Goal: Information Seeking & Learning: Understand process/instructions

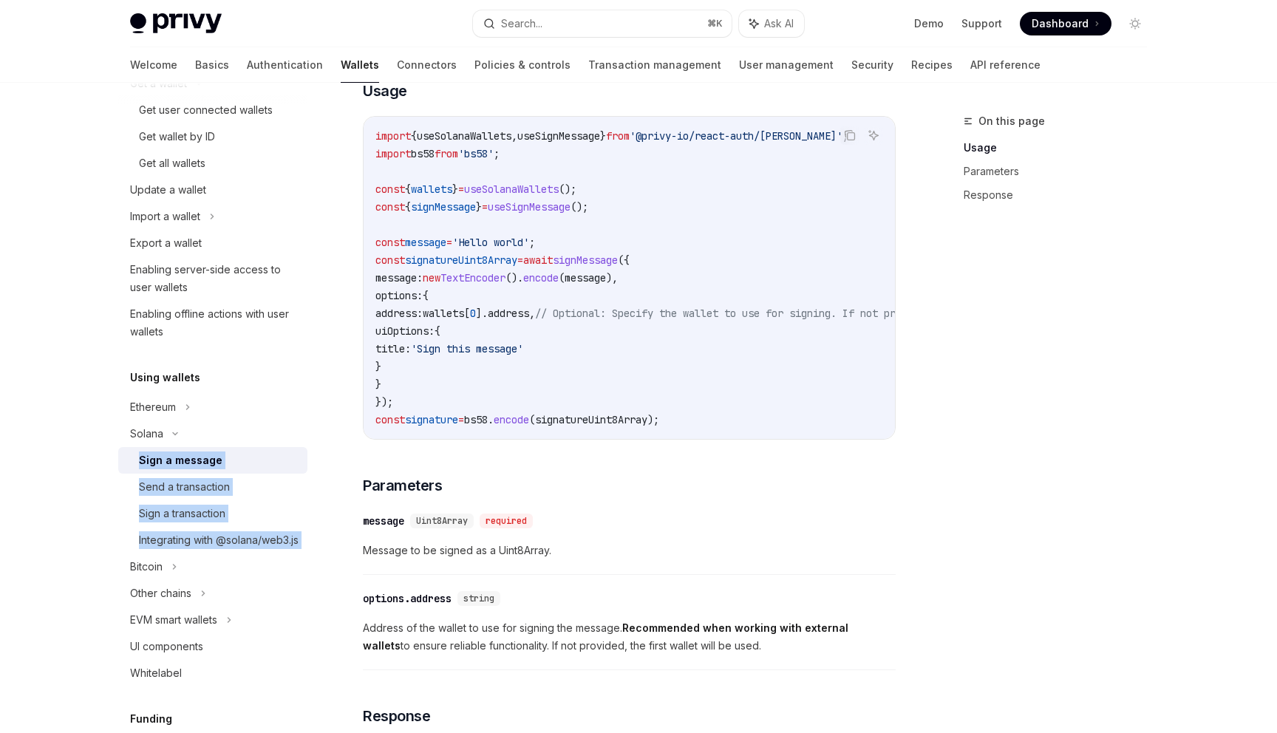
scroll to position [448, 0]
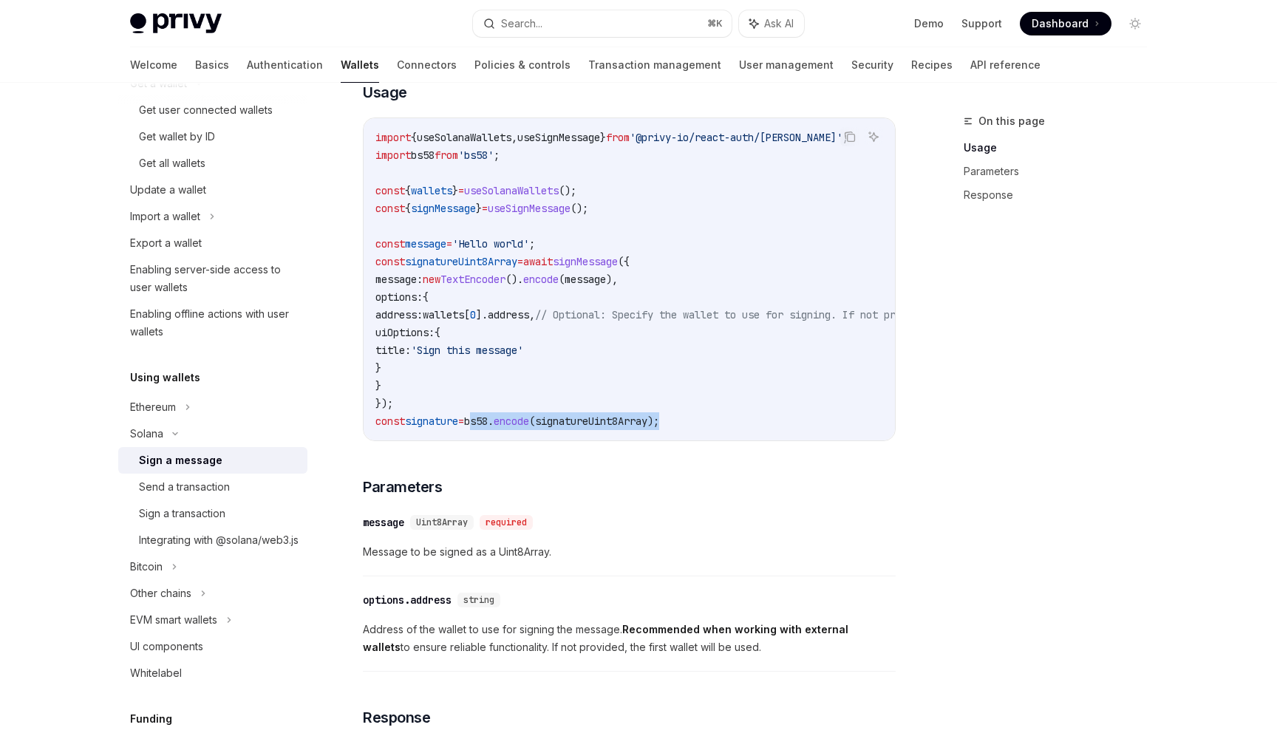
drag, startPoint x: 488, startPoint y: 422, endPoint x: 734, endPoint y: 418, distance: 246.8
click at [734, 418] on code "import { useSolanaWallets , useSignMessage } from '@privy-io/react-auth/solana'…" at bounding box center [765, 279] width 780 height 301
copy span "bs58 . encode ( signatureUint8Array );"
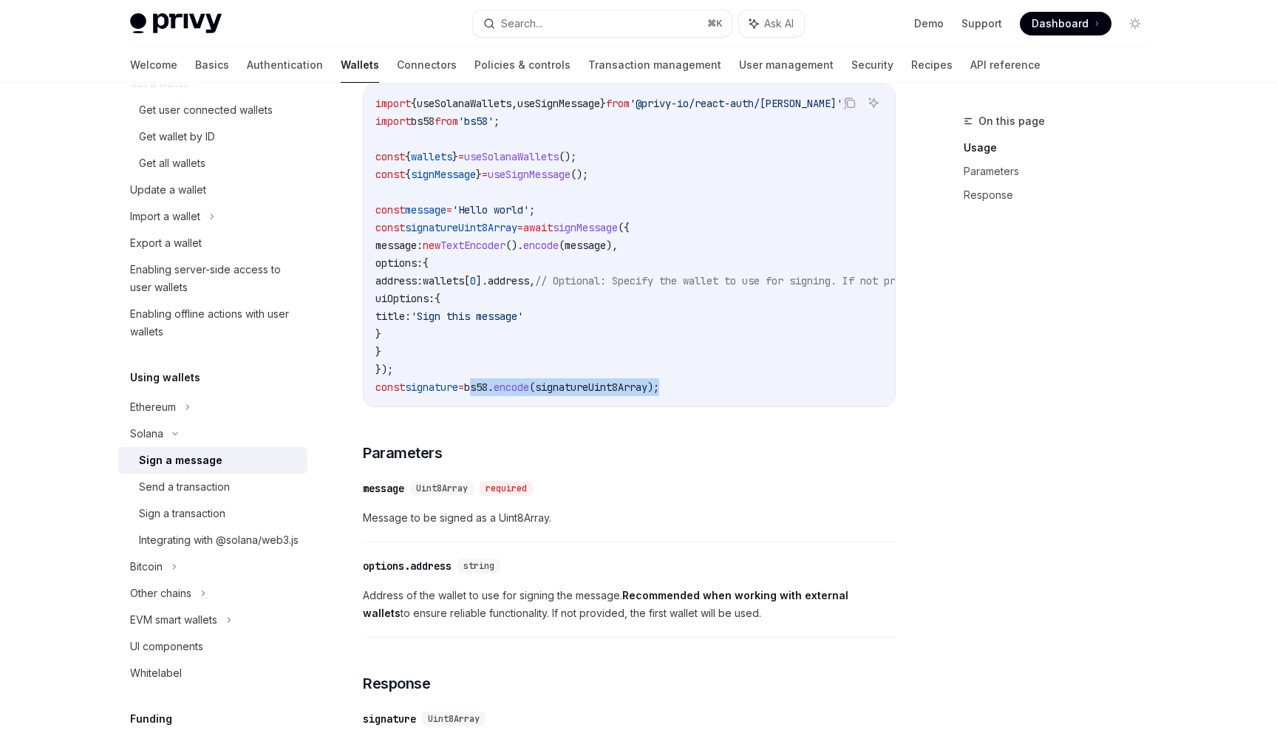
scroll to position [456, 0]
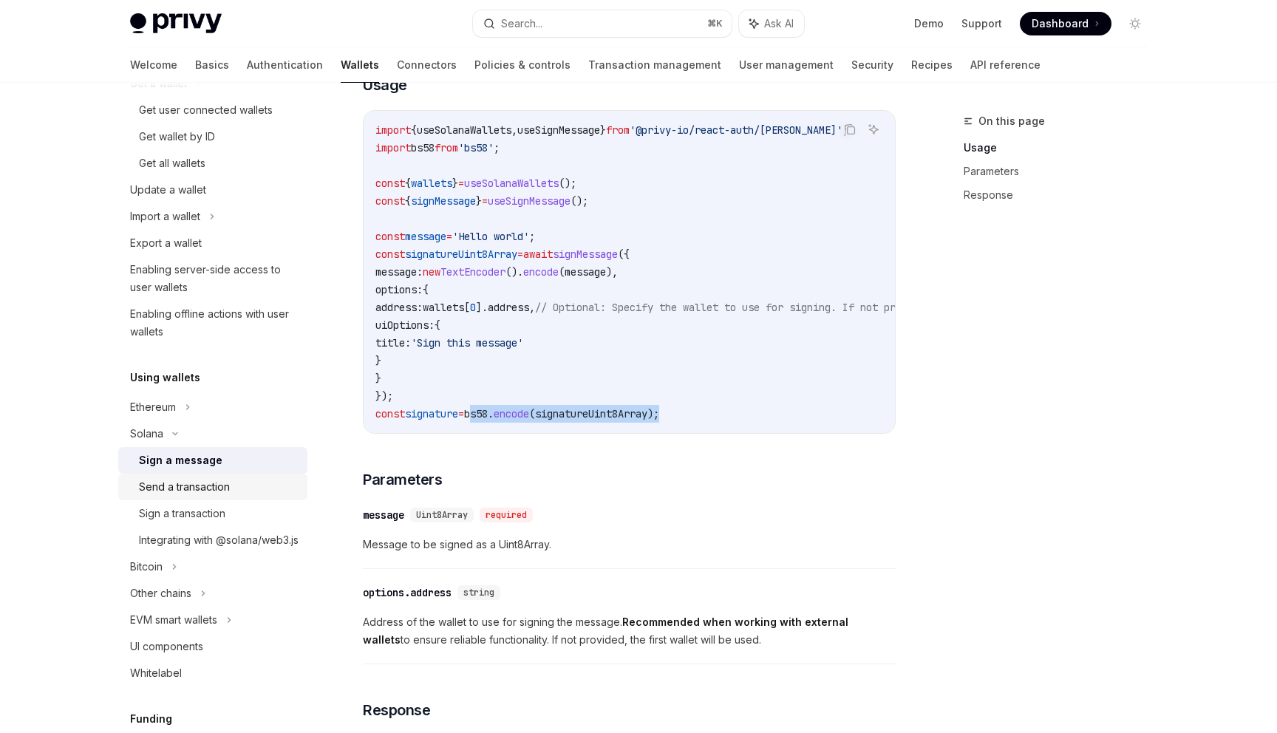
click at [199, 495] on div "Send a transaction" at bounding box center [184, 487] width 91 height 18
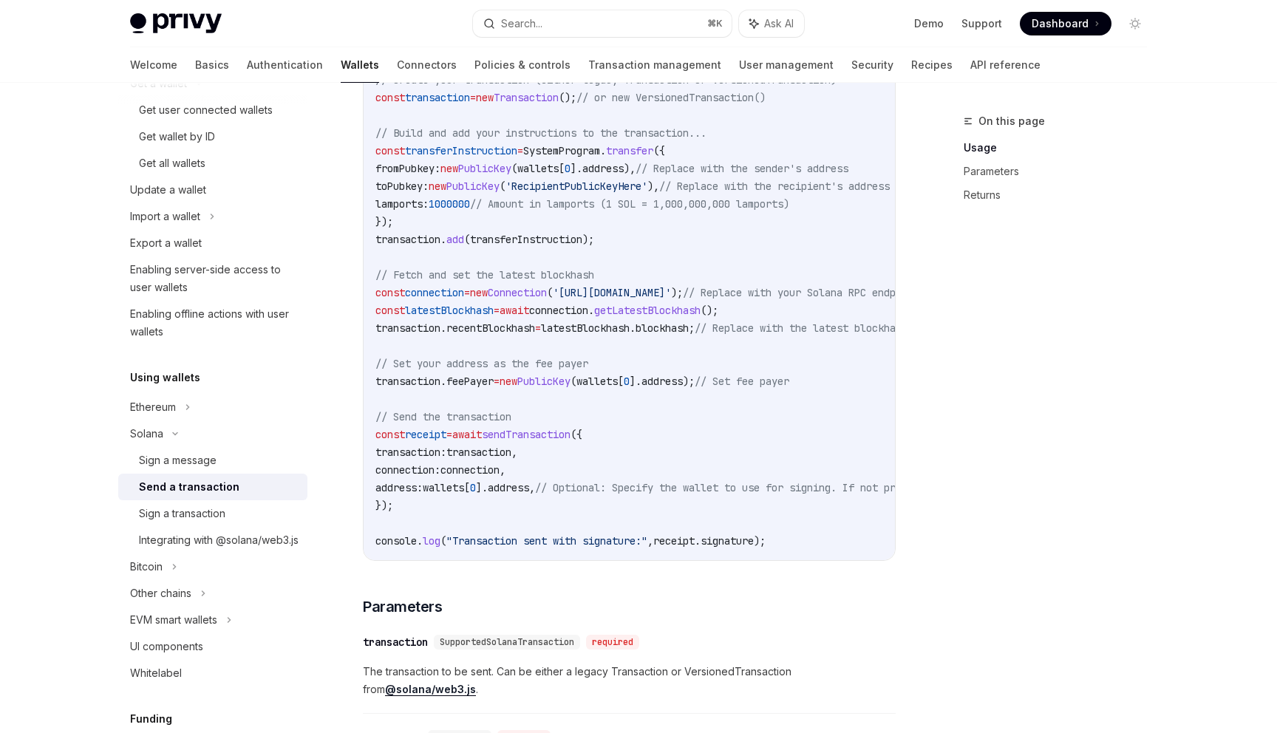
scroll to position [714, 0]
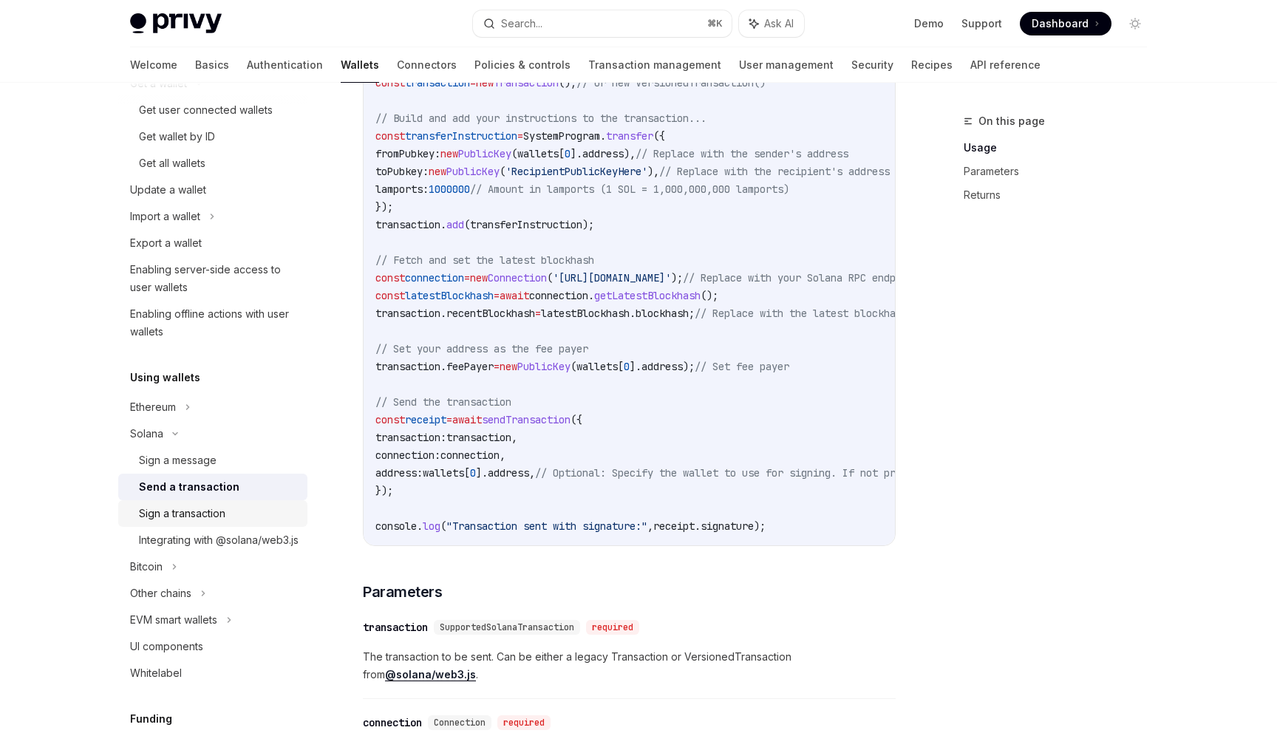
click at [251, 511] on div "Sign a transaction" at bounding box center [219, 514] width 160 height 18
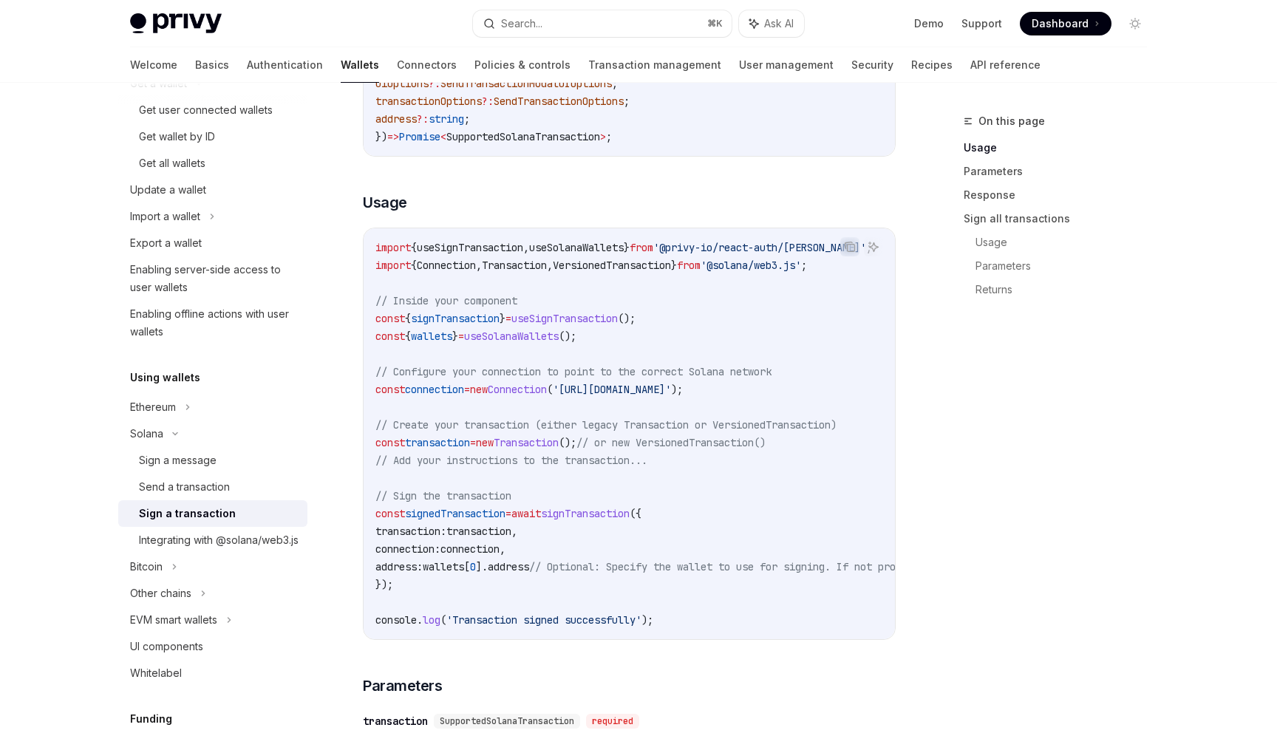
scroll to position [341, 0]
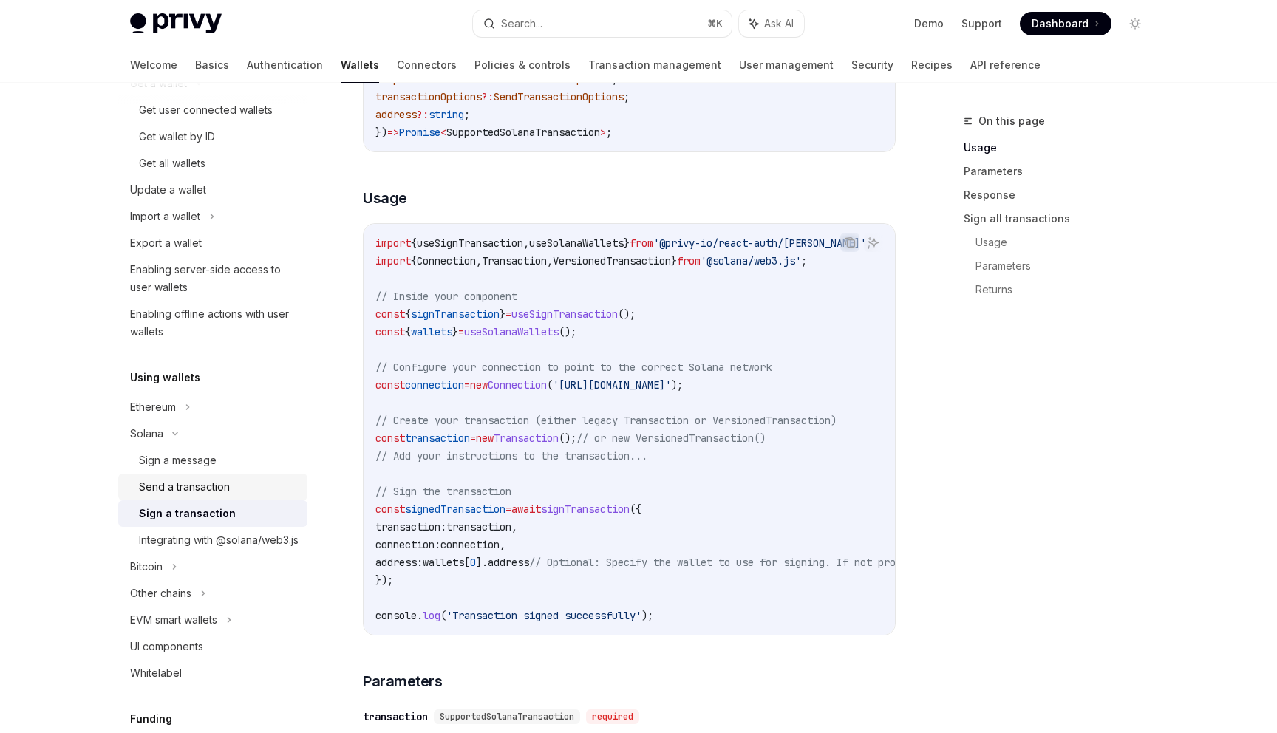
click at [214, 485] on div "Send a transaction" at bounding box center [184, 487] width 91 height 18
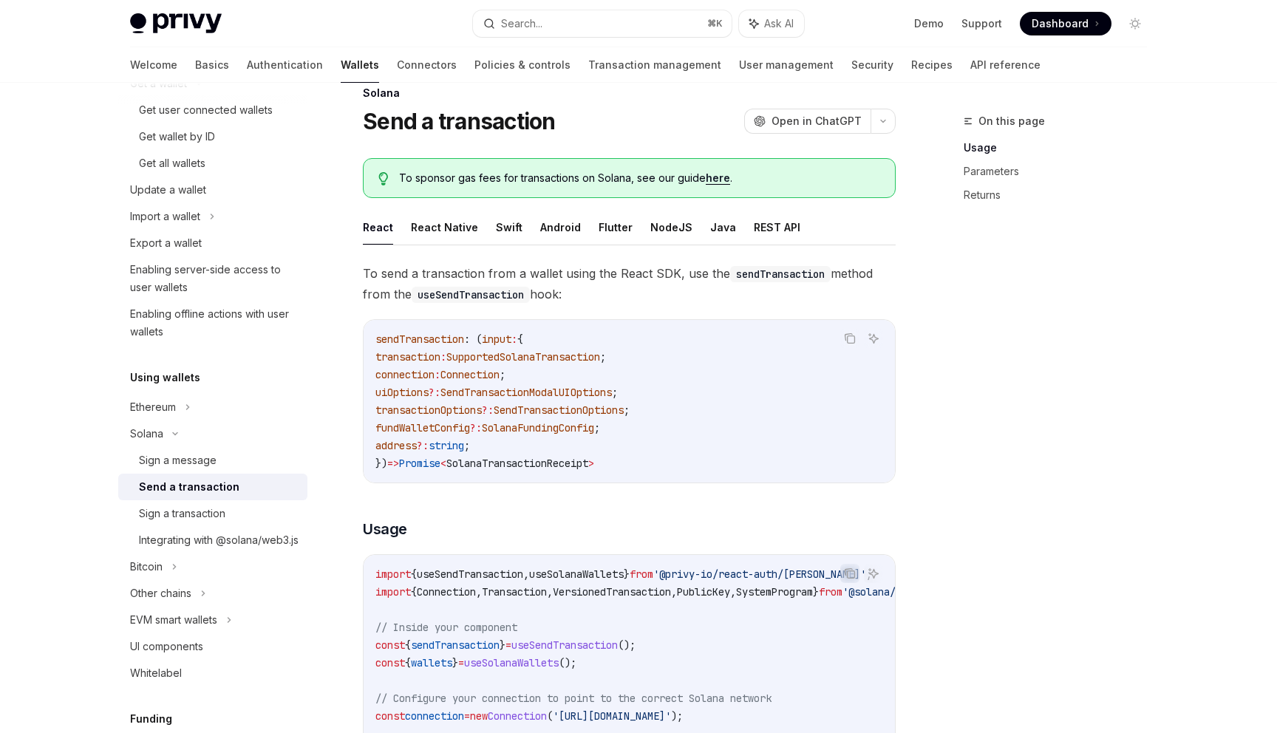
scroll to position [17, 0]
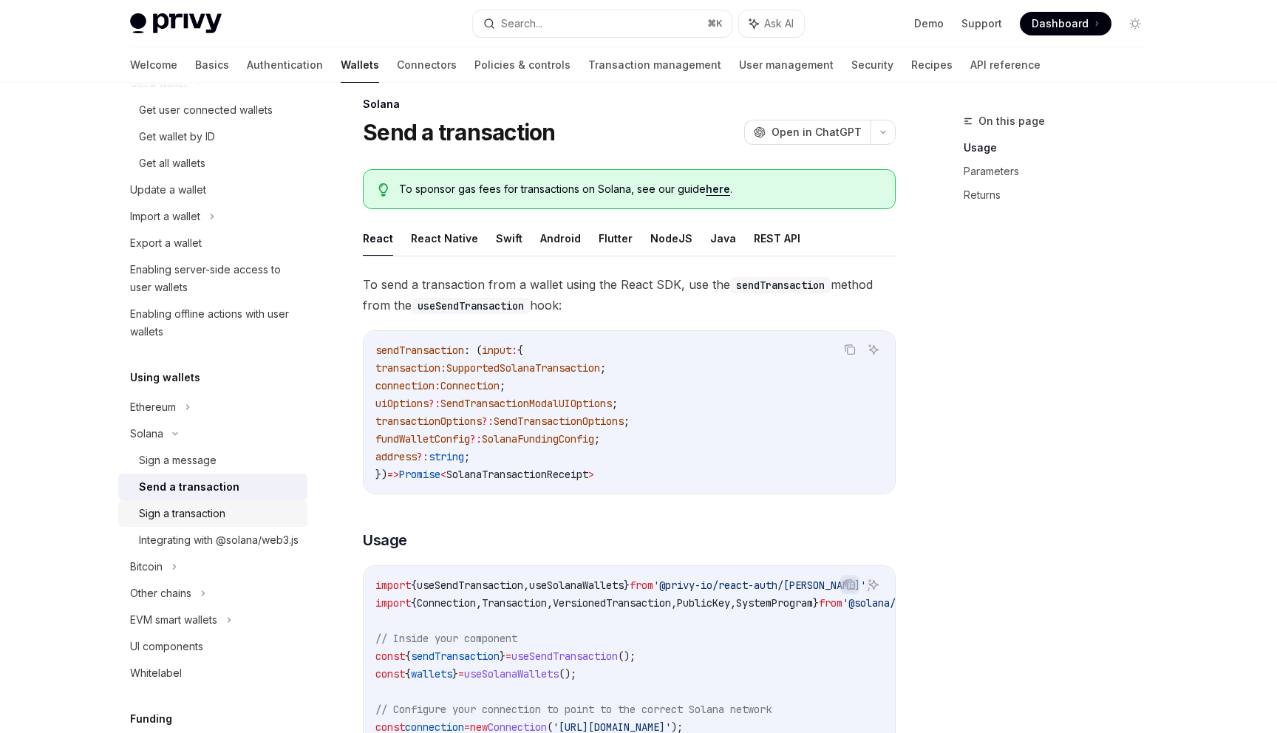
click at [197, 502] on link "Sign a transaction" at bounding box center [212, 513] width 189 height 27
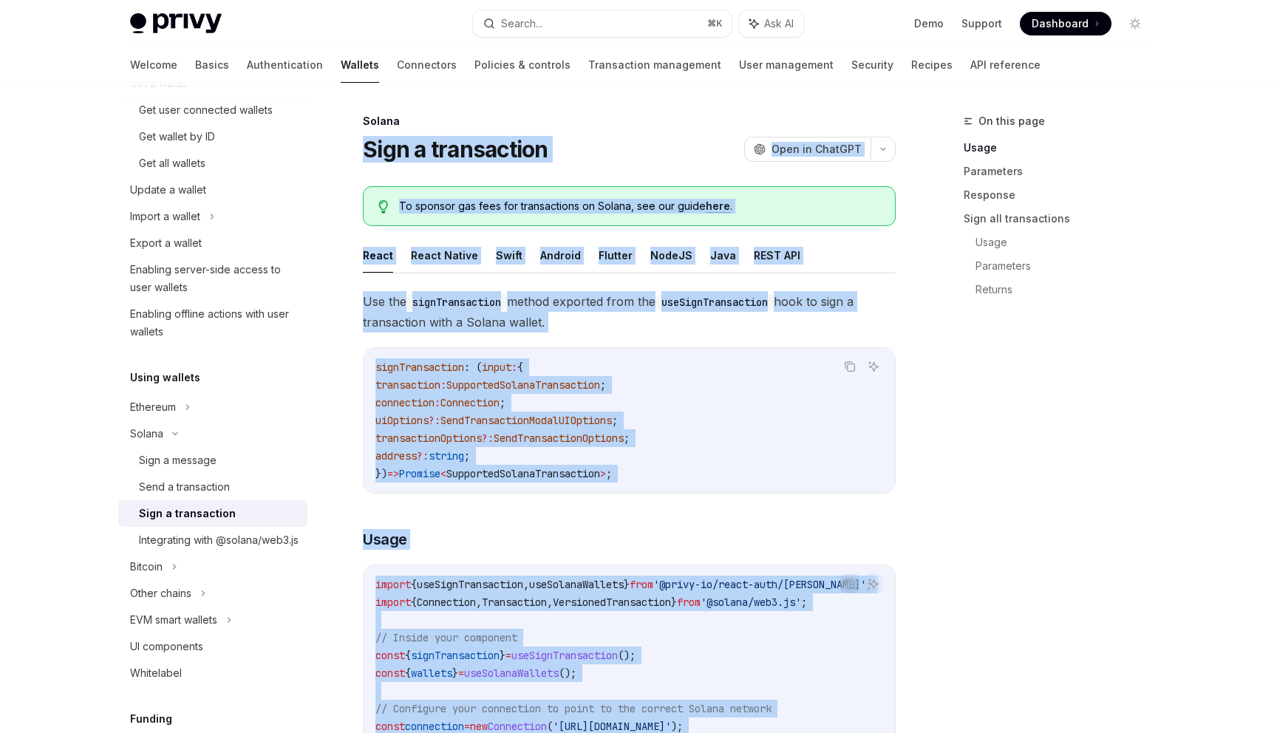
drag, startPoint x: 766, startPoint y: 530, endPoint x: 361, endPoint y: 142, distance: 561.2
copy div "Lore i dolorsitame ConsEC Adip el SeddOEI TempOR Inci ut LaboREE Do magnaal eni…"
click at [220, 496] on link "Send a transaction" at bounding box center [212, 487] width 189 height 27
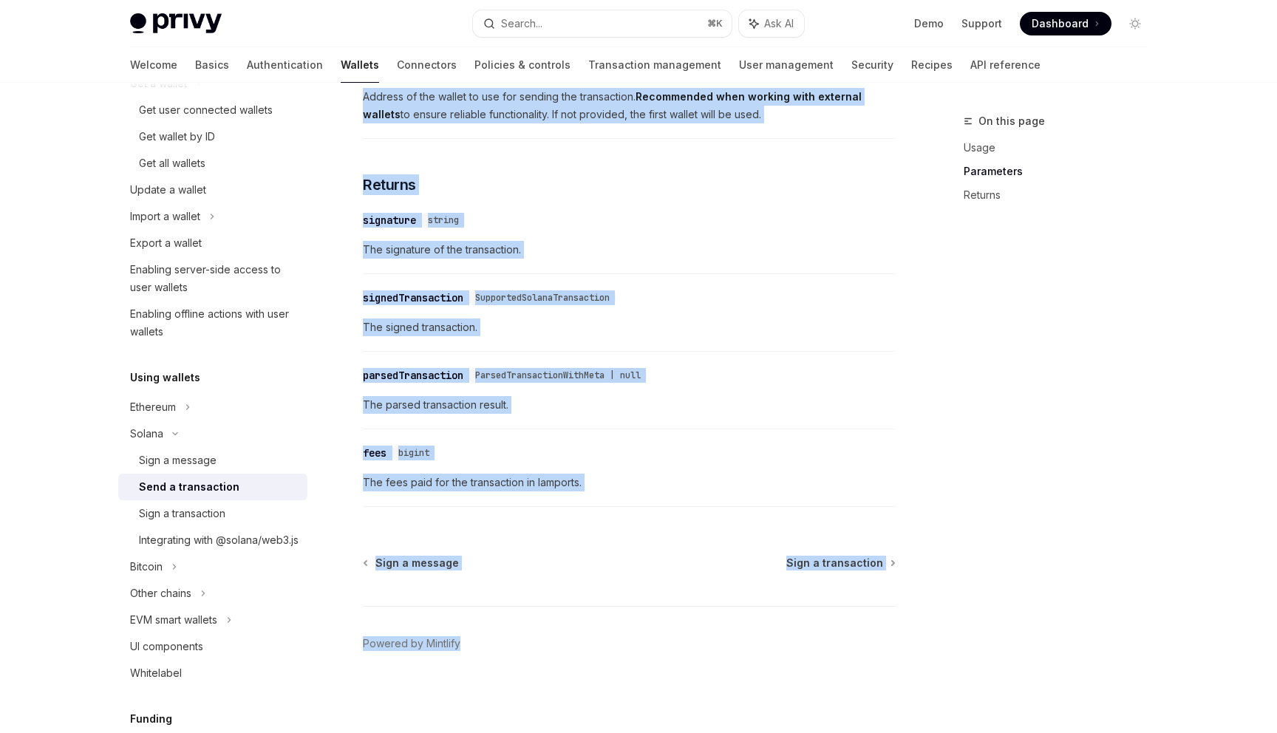
scroll to position [1766, 0]
drag, startPoint x: 368, startPoint y: 307, endPoint x: 651, endPoint y: 483, distance: 333.1
copy div "lor ips dolOrsiTametconsec adip: Elit Sed DO eiusModtemporin : ( utlab : { etdo…"
click at [216, 545] on div "Integrating with @solana/web3.js" at bounding box center [219, 540] width 160 height 18
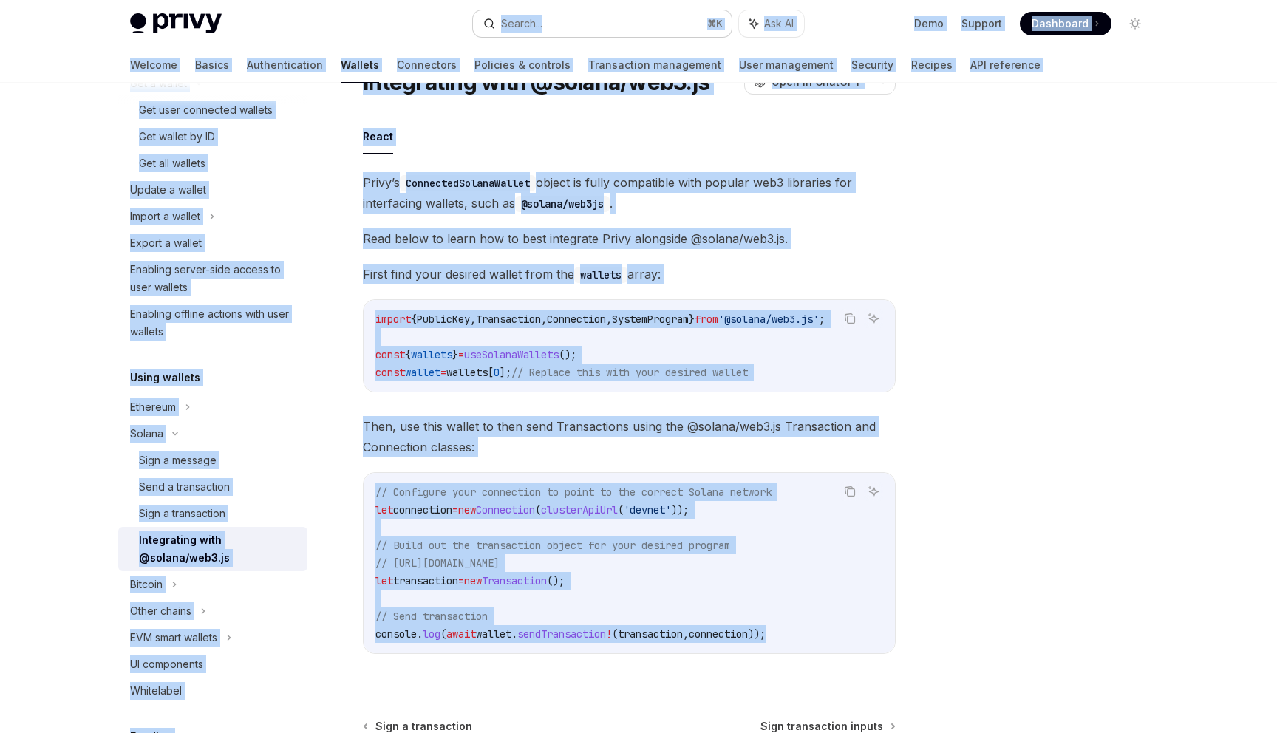
scroll to position [64, 0]
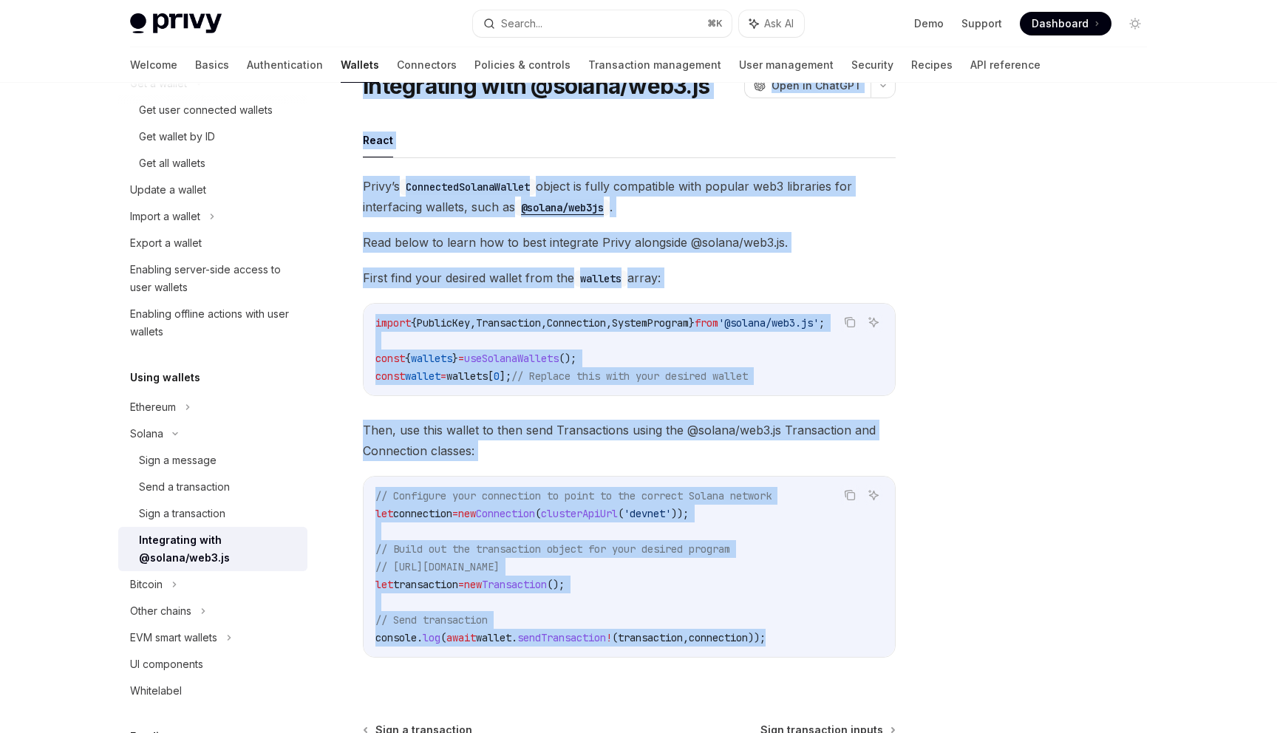
drag, startPoint x: 857, startPoint y: 540, endPoint x: 363, endPoint y: 92, distance: 666.8
click at [363, 92] on div "Solana Integrating with @solana/web3.js OpenAI Open in ChatGPT OpenAI Open in C…" at bounding box center [491, 475] width 816 height 852
copy div "Loremipsumd sita @consec/adi6.el SeddOE Temp in UtlaBOR EtdoLO Magn al EnimADM …"
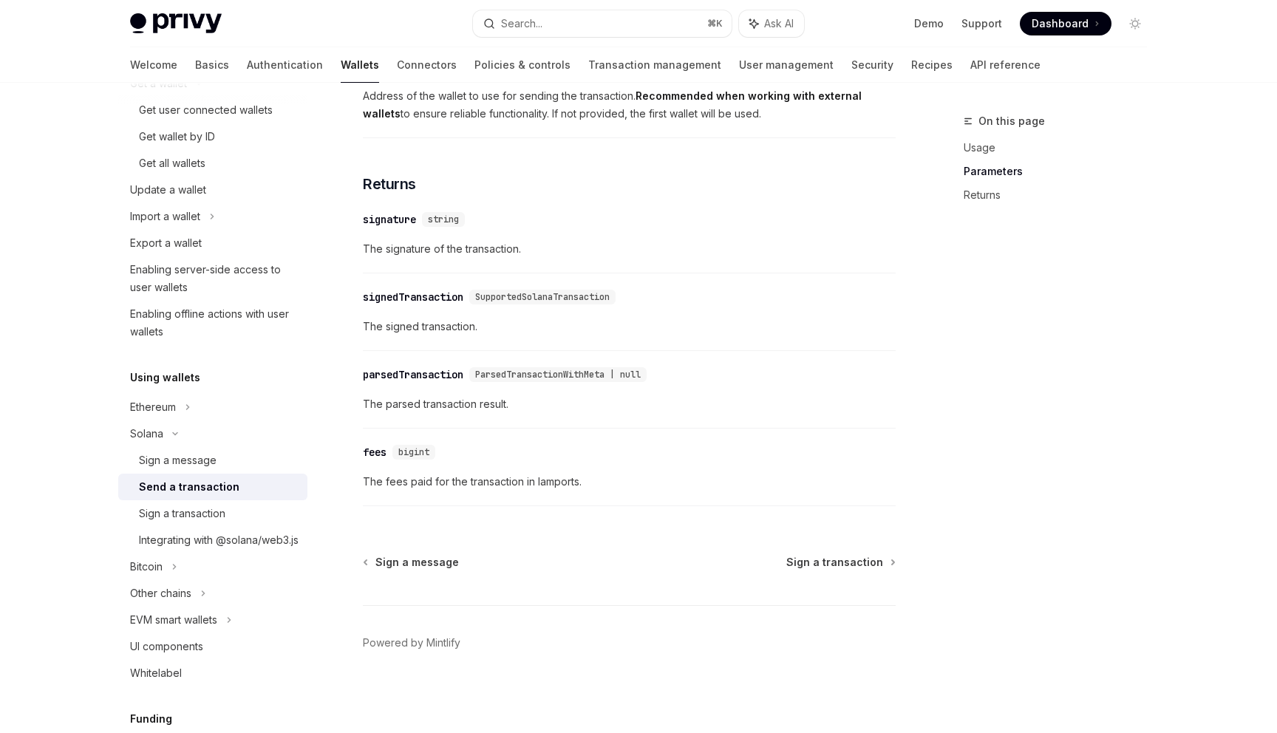
scroll to position [1766, 0]
click at [215, 549] on div "Integrating with @solana/web3.js" at bounding box center [219, 540] width 160 height 18
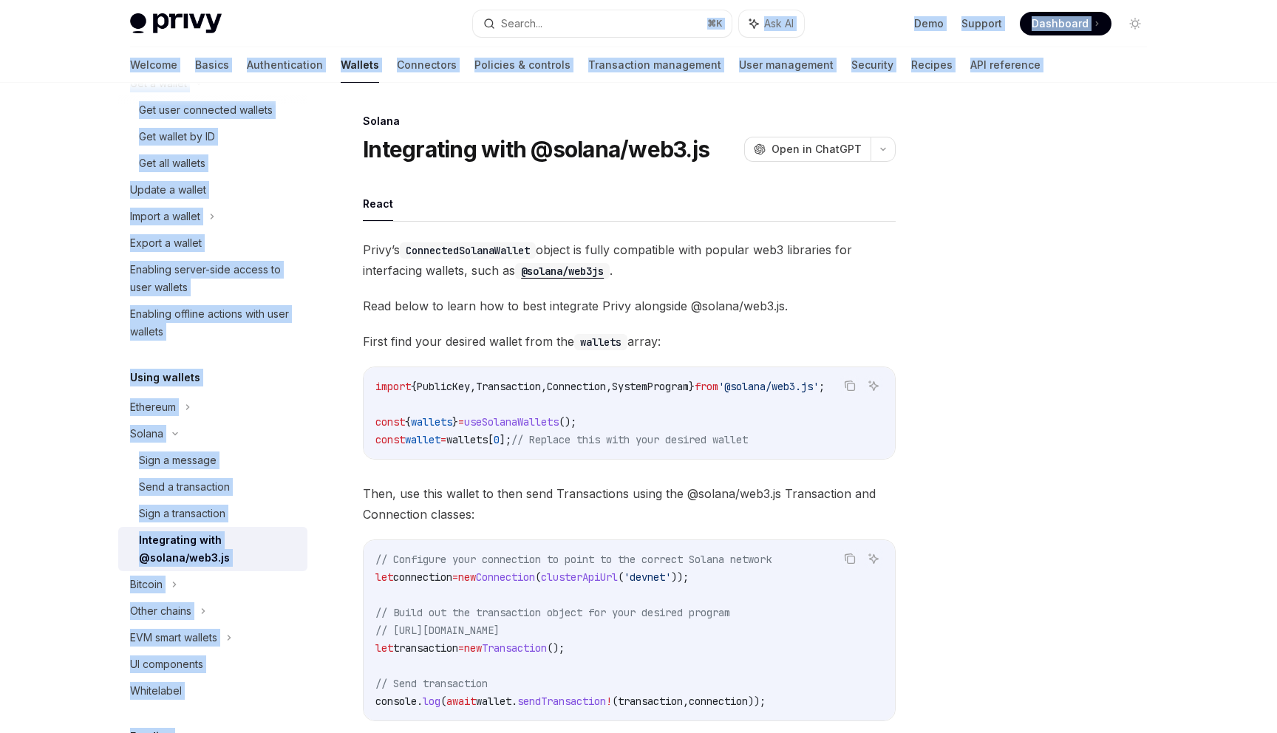
drag, startPoint x: 932, startPoint y: 518, endPoint x: 695, endPoint y: -10, distance: 578.4
click at [695, 0] on html "Privy Docs home page Search... ⌘ K Ask AI Demo Support Dashboard Dashboard Sear…" at bounding box center [638, 366] width 1277 height 733
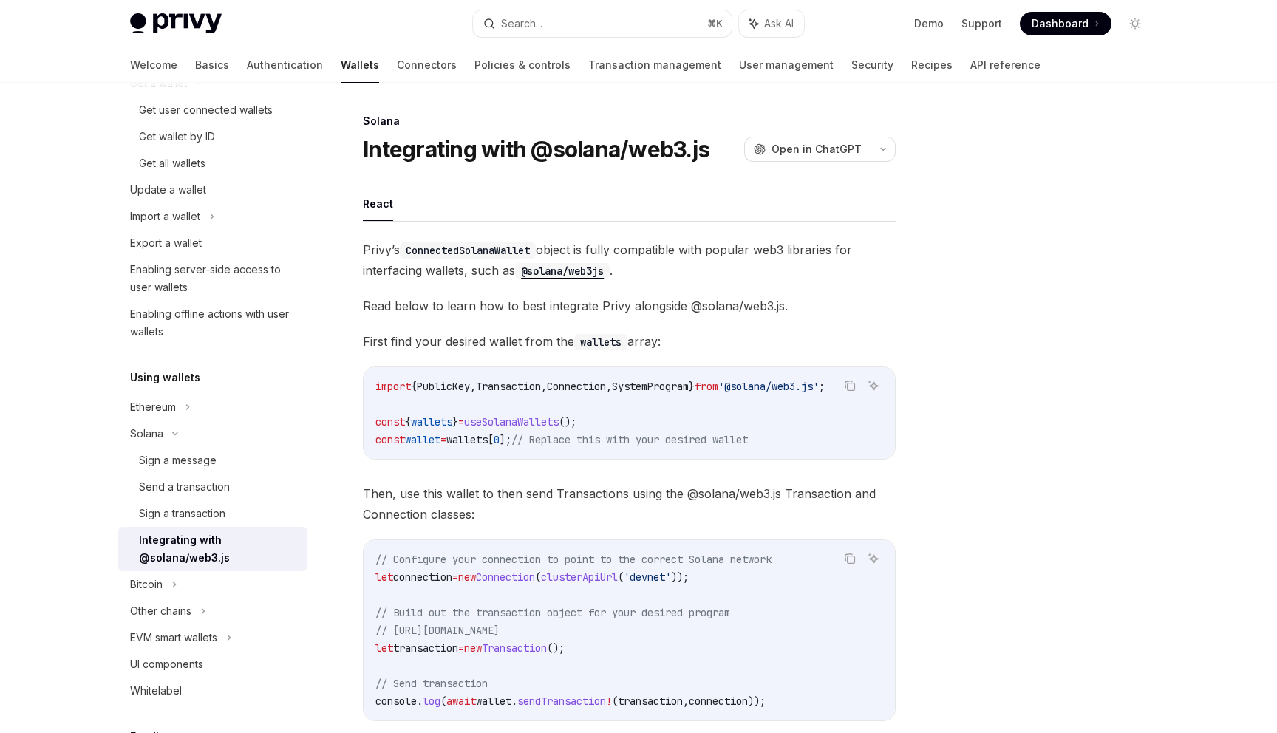
click at [451, 220] on ul "React" at bounding box center [629, 203] width 533 height 35
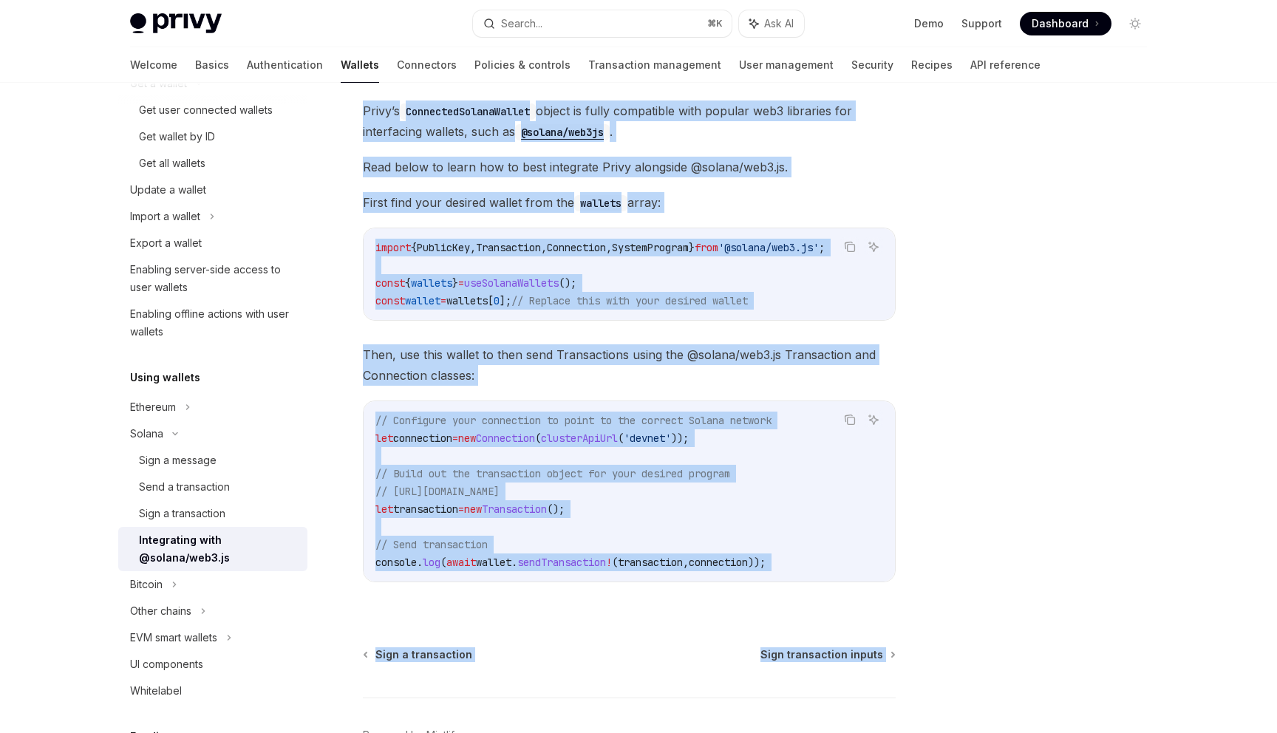
scroll to position [237, 0]
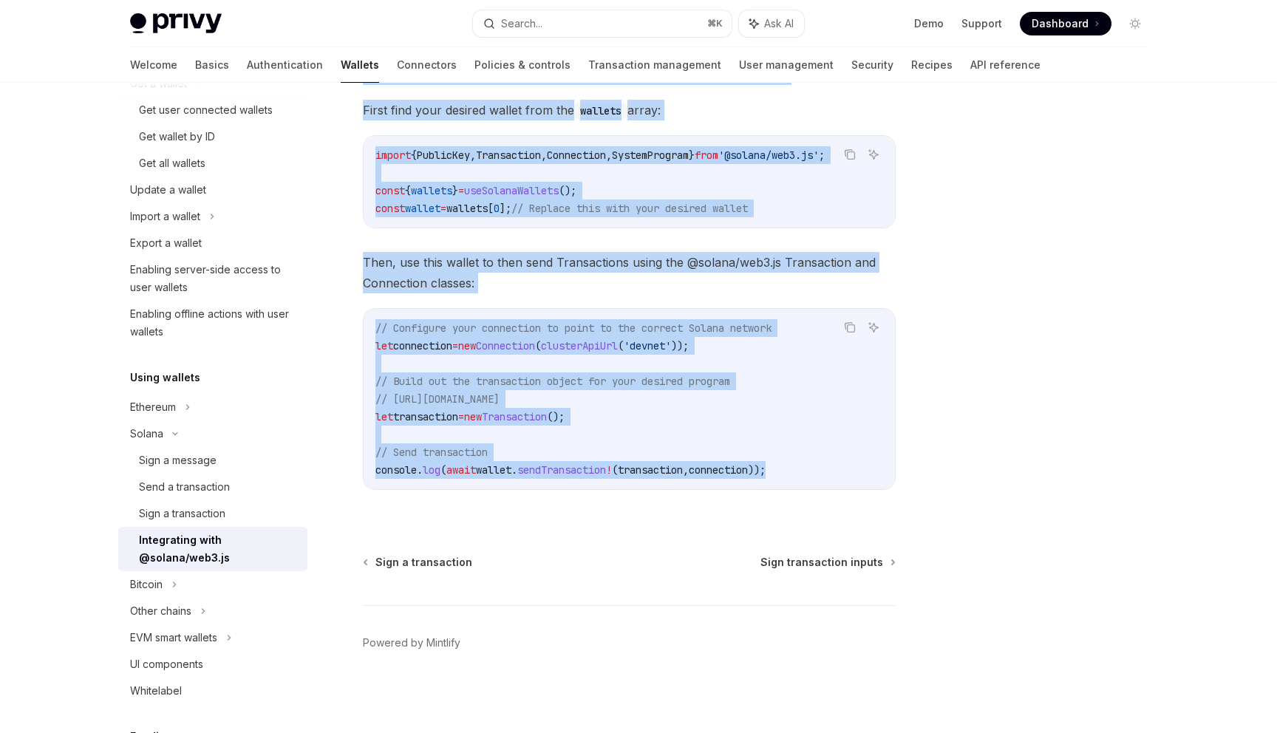
drag, startPoint x: 365, startPoint y: 141, endPoint x: 817, endPoint y: 479, distance: 564.7
click at [817, 479] on div "Solana Integrating with @solana/web3.js OpenAI Open in ChatGPT OpenAI Open in C…" at bounding box center [491, 307] width 816 height 852
copy div "Loremipsumd sita @consec/adi6.el SeddOE Temp in UtlaBOR EtdoLO Magn al EnimADM …"
click at [677, 281] on span "Then, use this wallet to then send Transactions using the @solana/web3.js Trans…" at bounding box center [629, 272] width 533 height 41
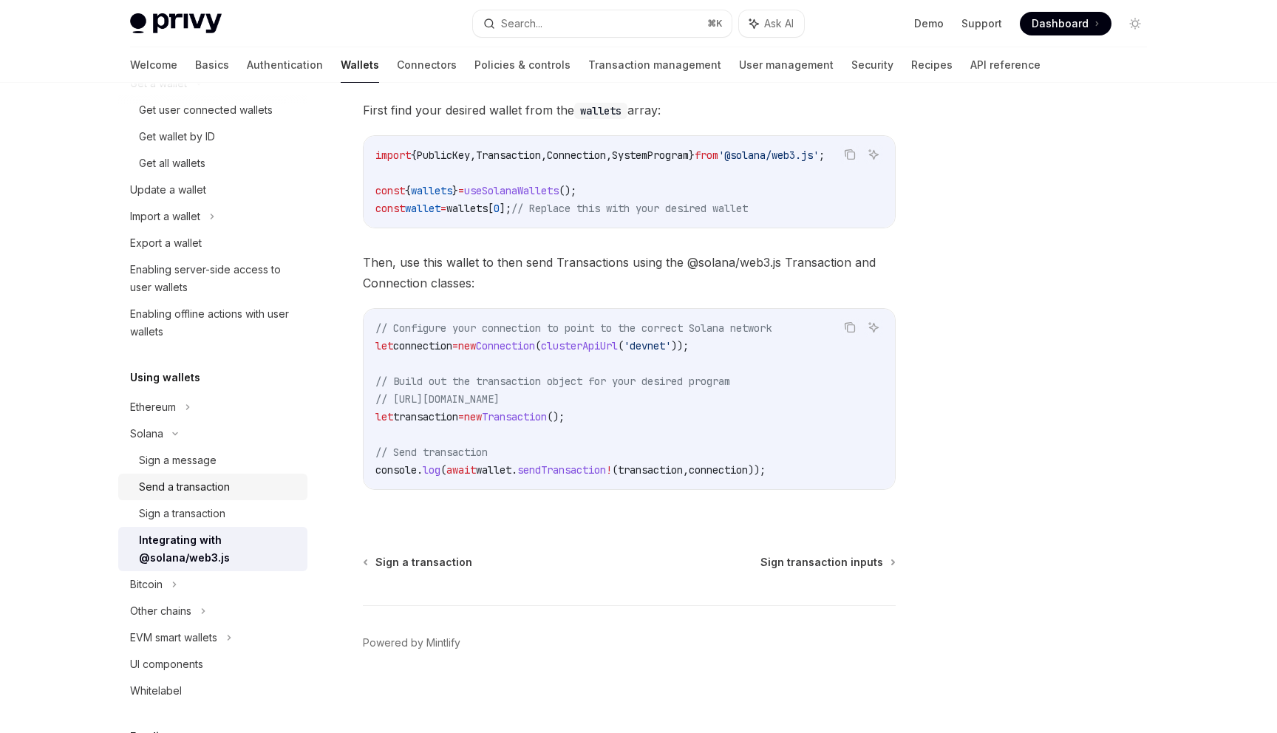
click at [205, 499] on link "Send a transaction" at bounding box center [212, 487] width 189 height 27
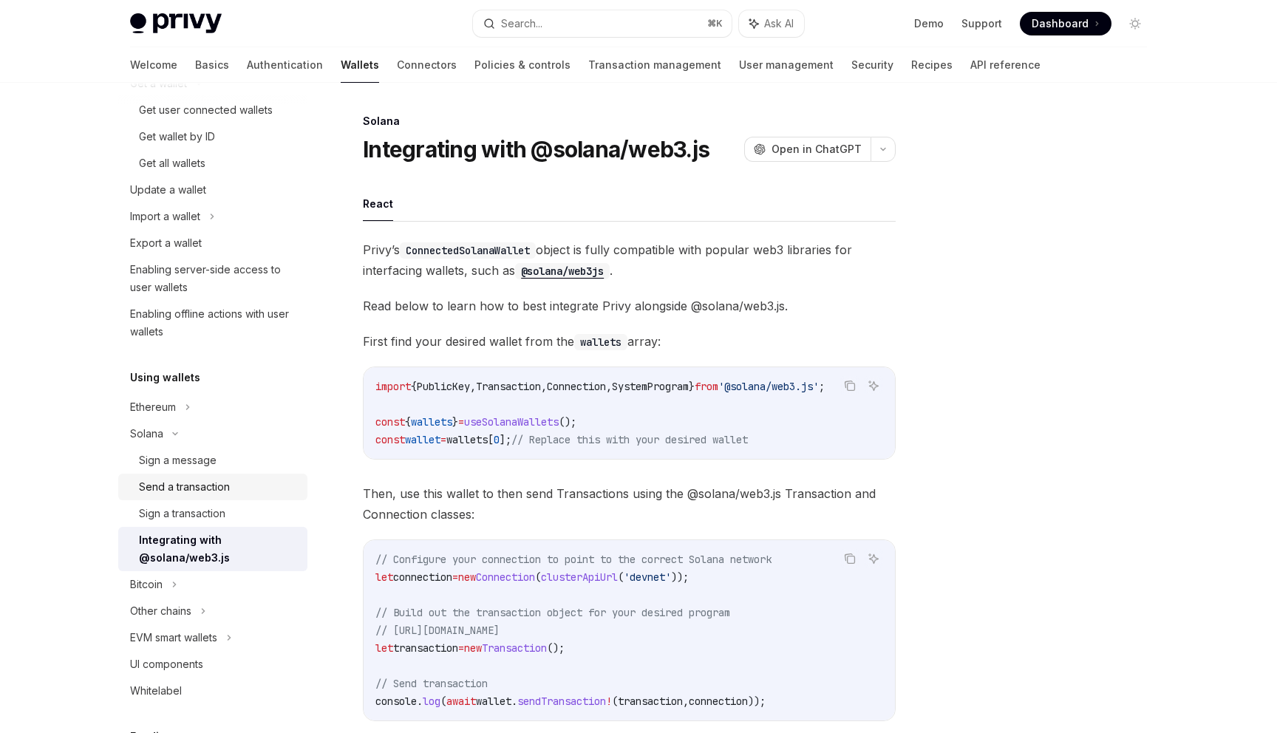
type textarea "*"
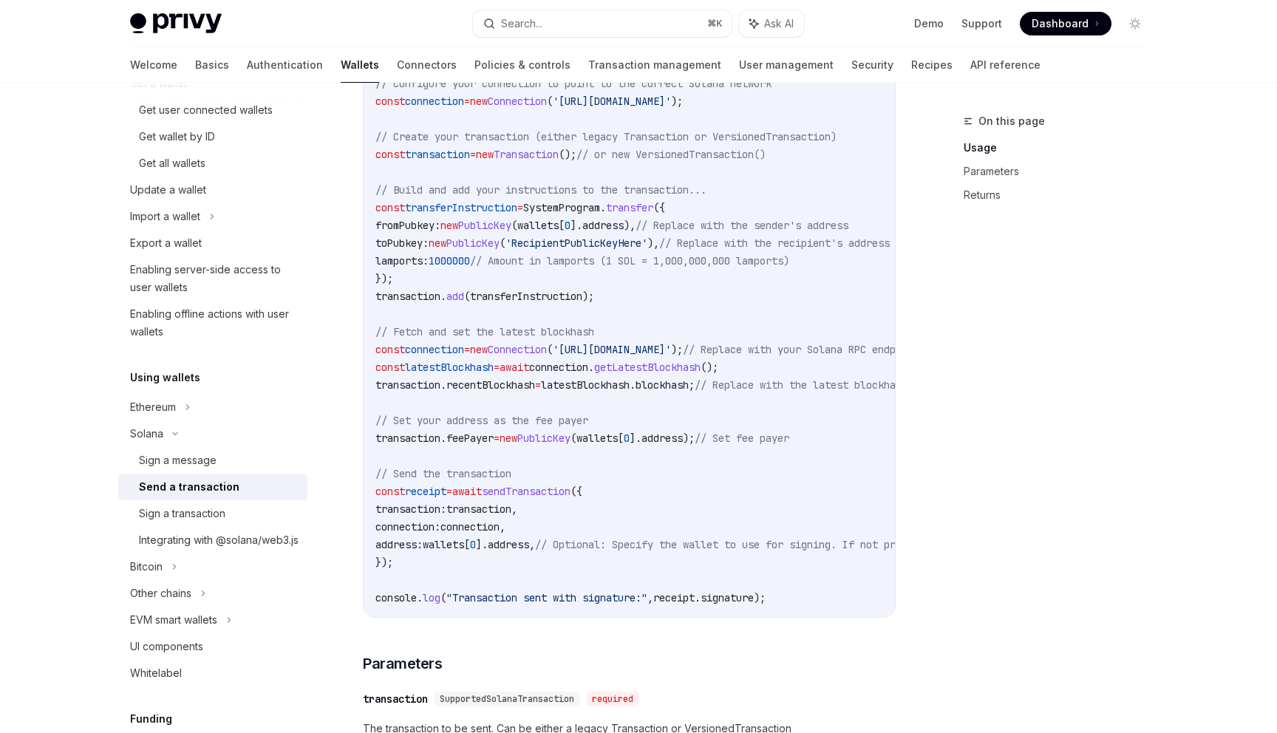
scroll to position [656, 0]
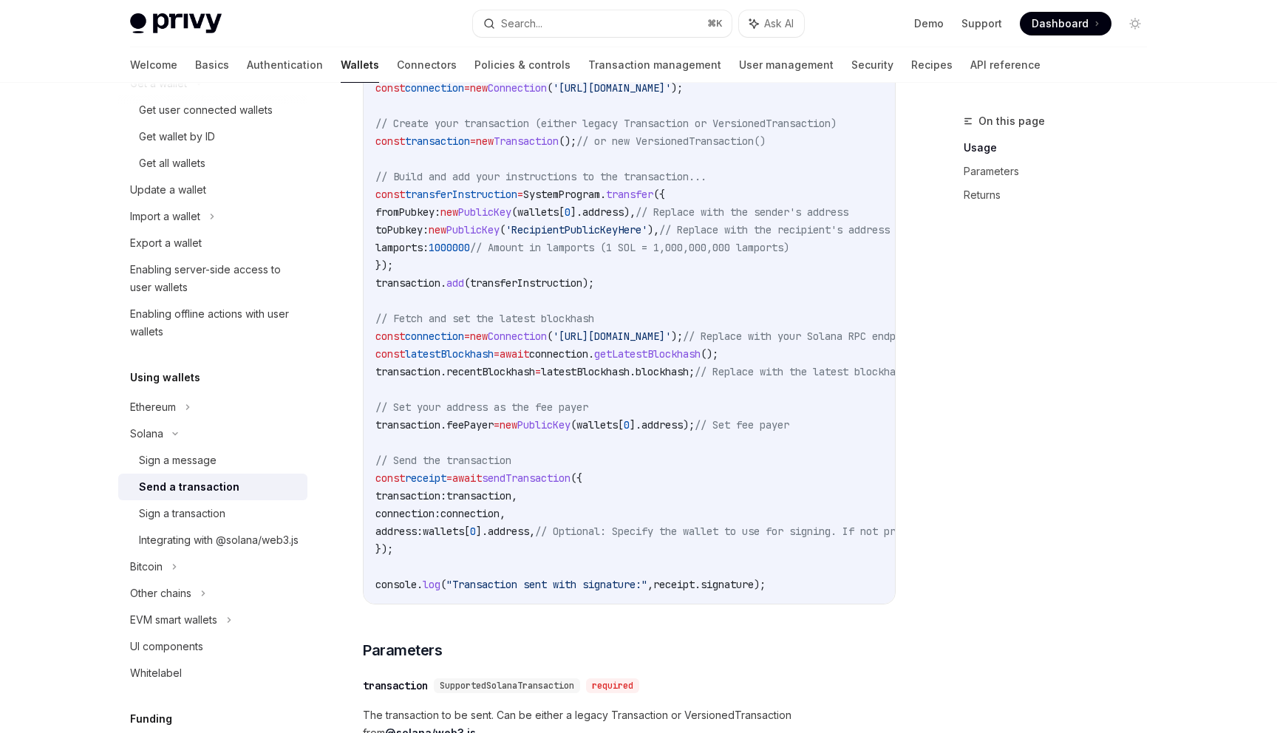
click at [511, 497] on span "transaction" at bounding box center [478, 495] width 65 height 13
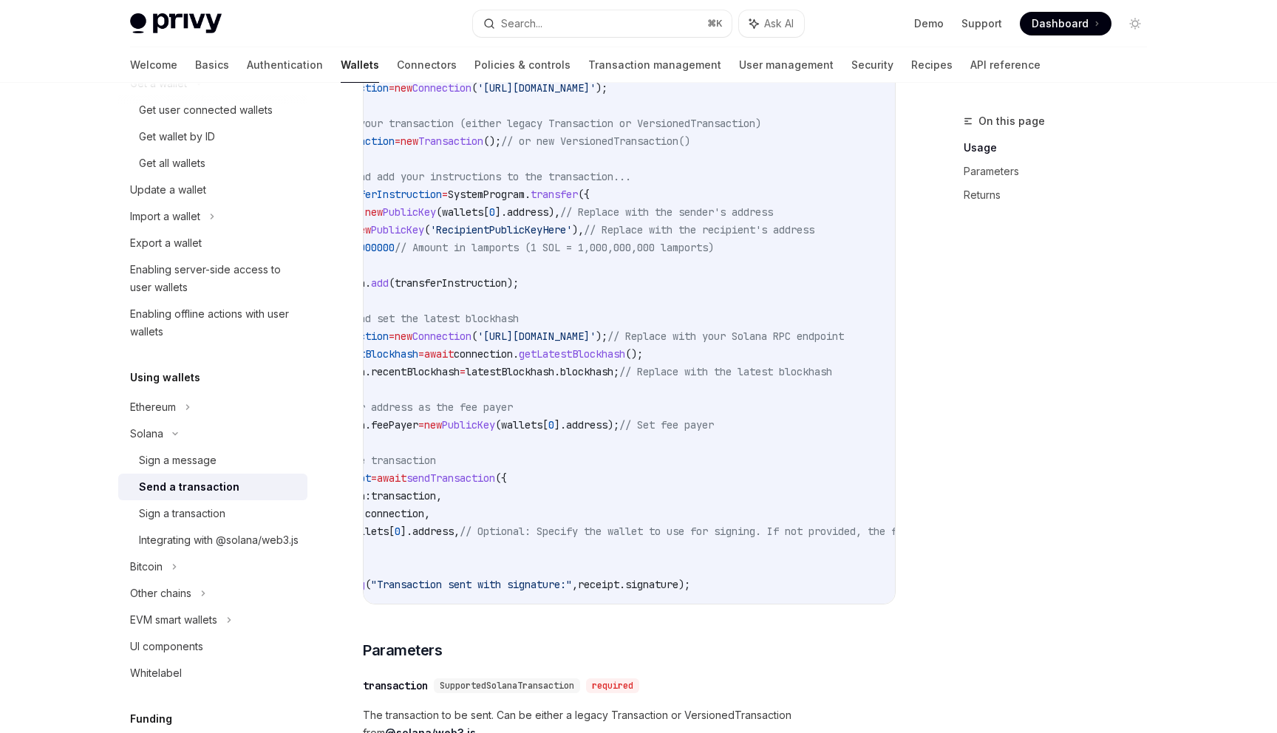
scroll to position [0, 0]
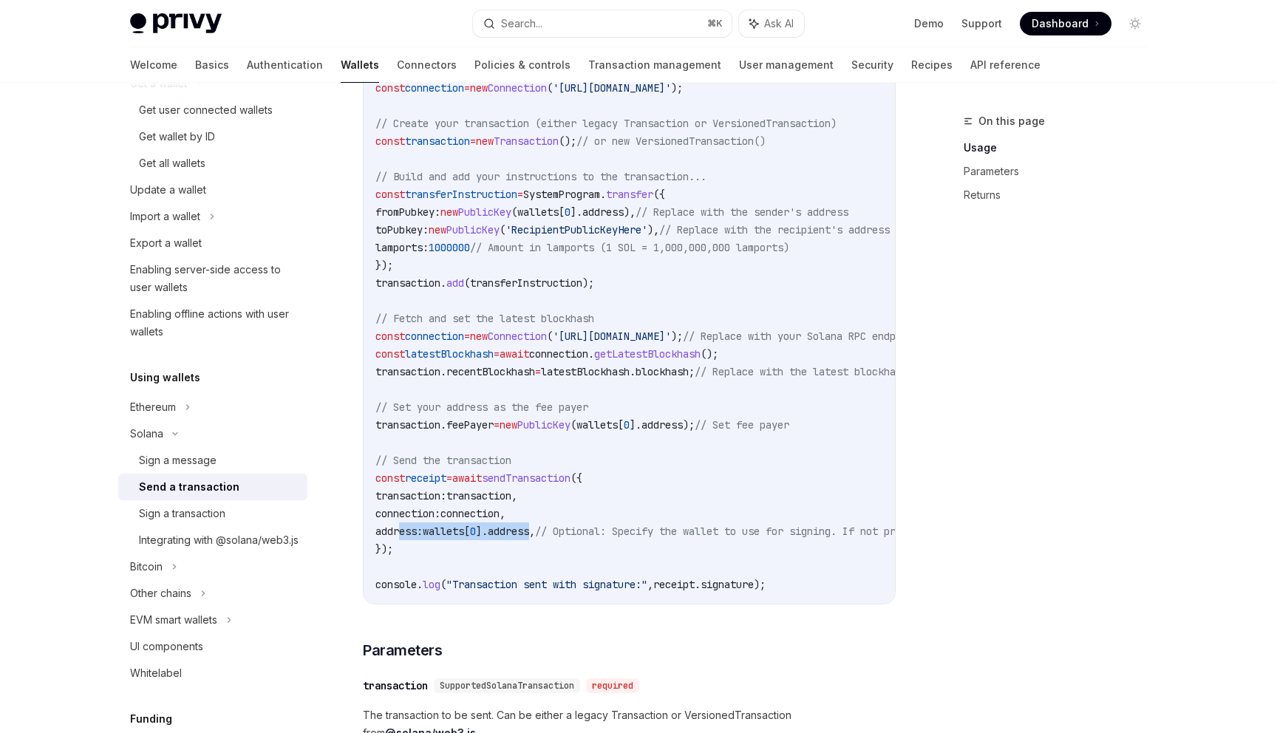
drag, startPoint x: 565, startPoint y: 534, endPoint x: 397, endPoint y: 534, distance: 167.7
click at [397, 534] on span "address: wallets [ 0 ]. address , // Optional: Specify the wallet to use for si…" at bounding box center [747, 531] width 745 height 13
copy span "address: wallets [ 0 ]. address"
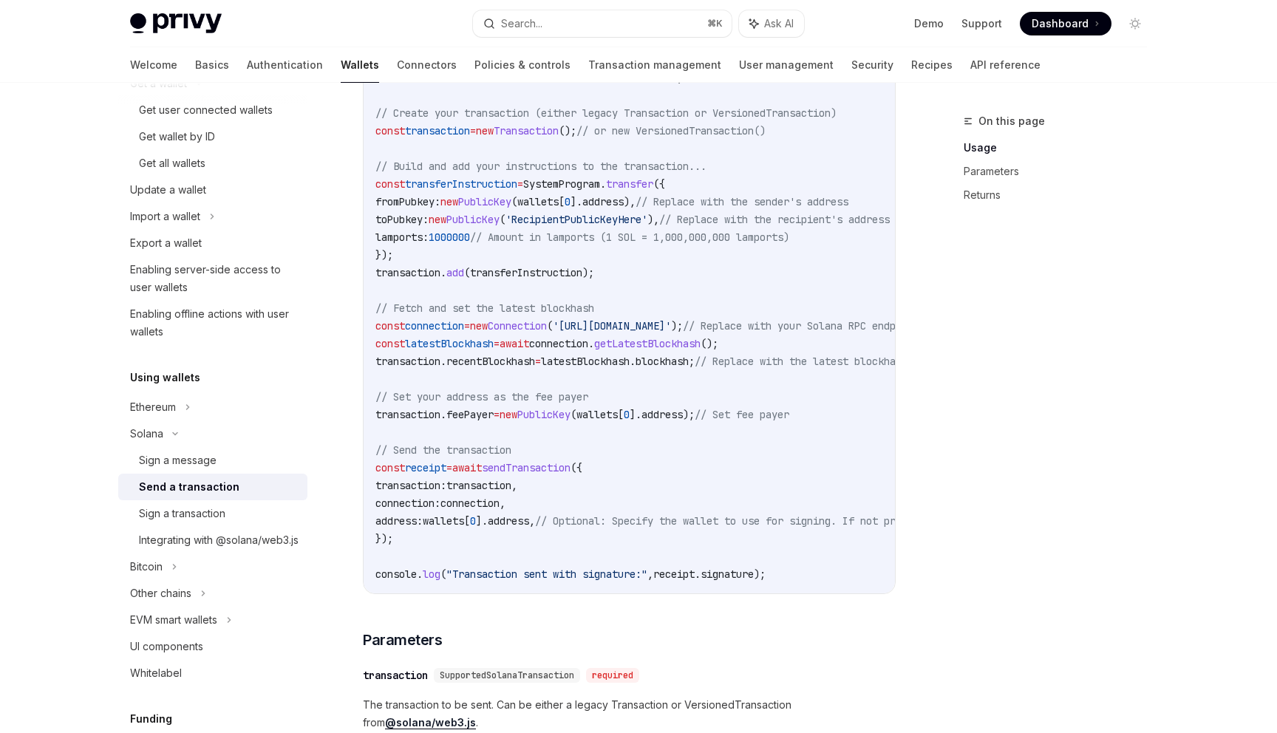
click at [511, 485] on span "transaction" at bounding box center [478, 485] width 65 height 13
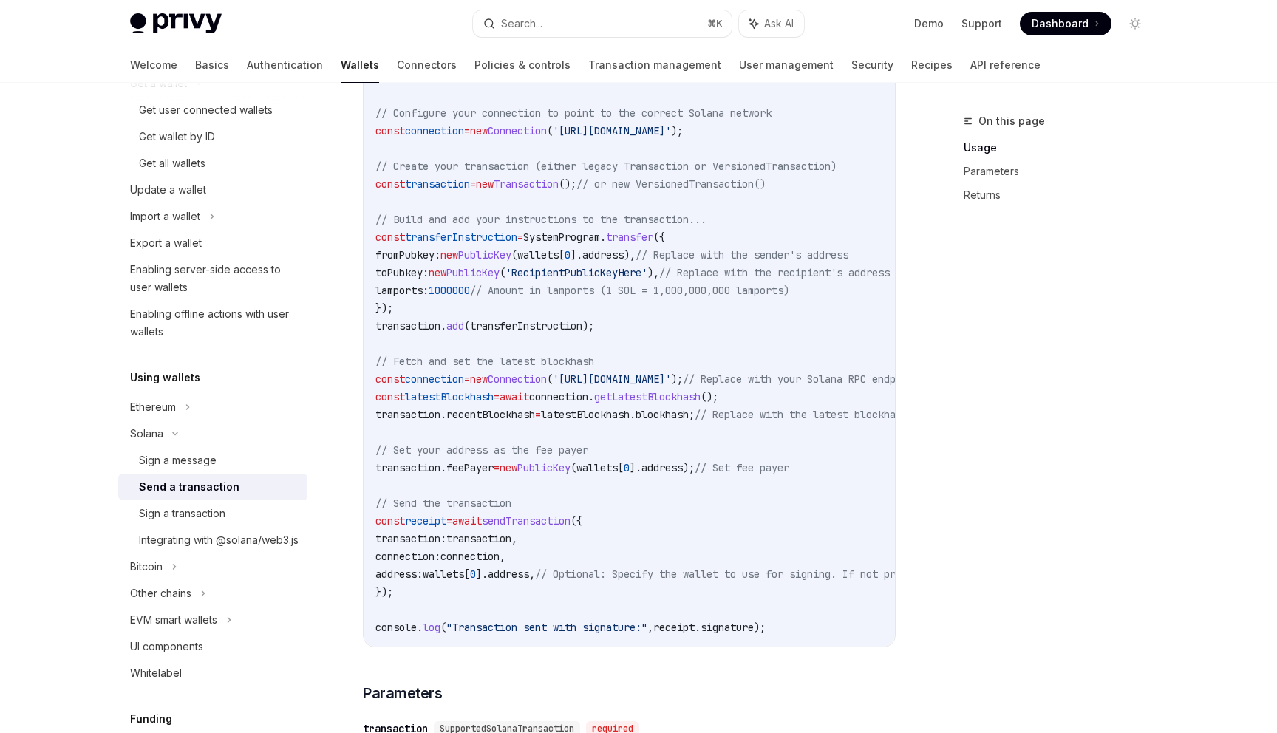
scroll to position [621, 0]
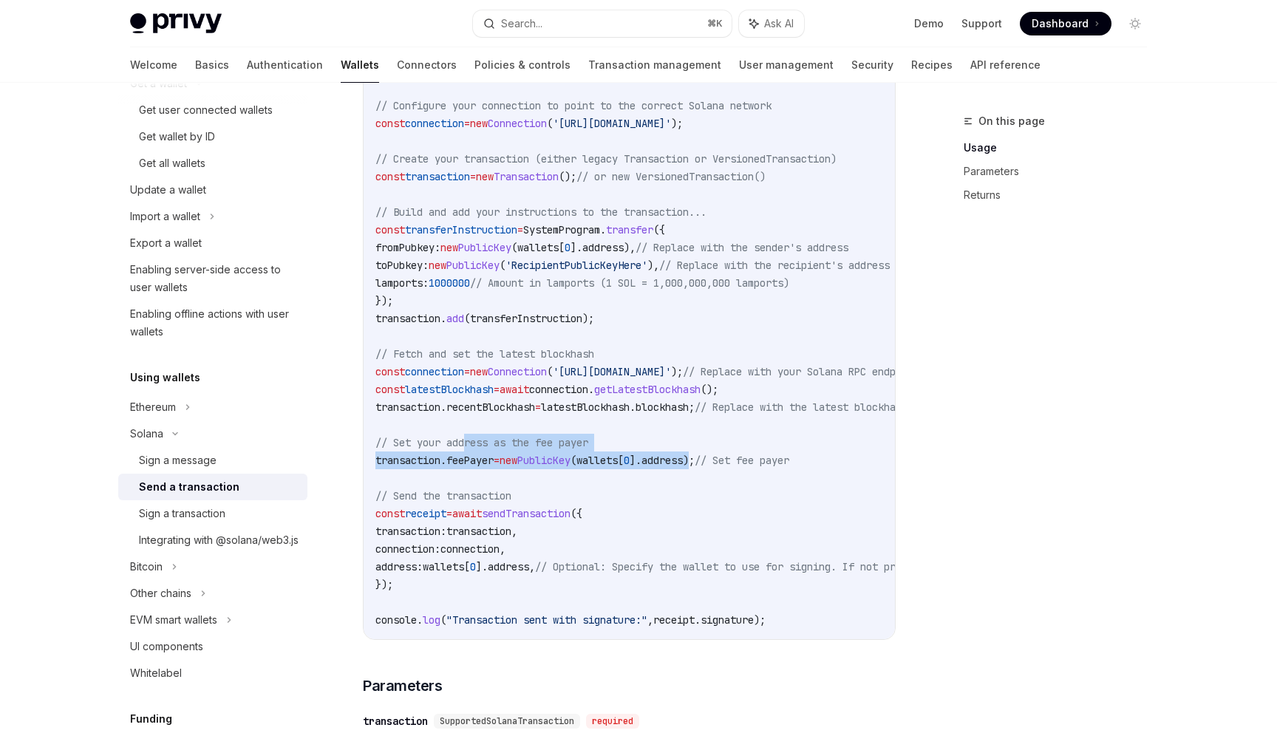
drag, startPoint x: 723, startPoint y: 459, endPoint x: 472, endPoint y: 447, distance: 251.5
click at [471, 447] on code "import { useSendTransaction , useSolanaWallets } from '@privy-io/react-auth/sol…" at bounding box center [765, 301] width 780 height 656
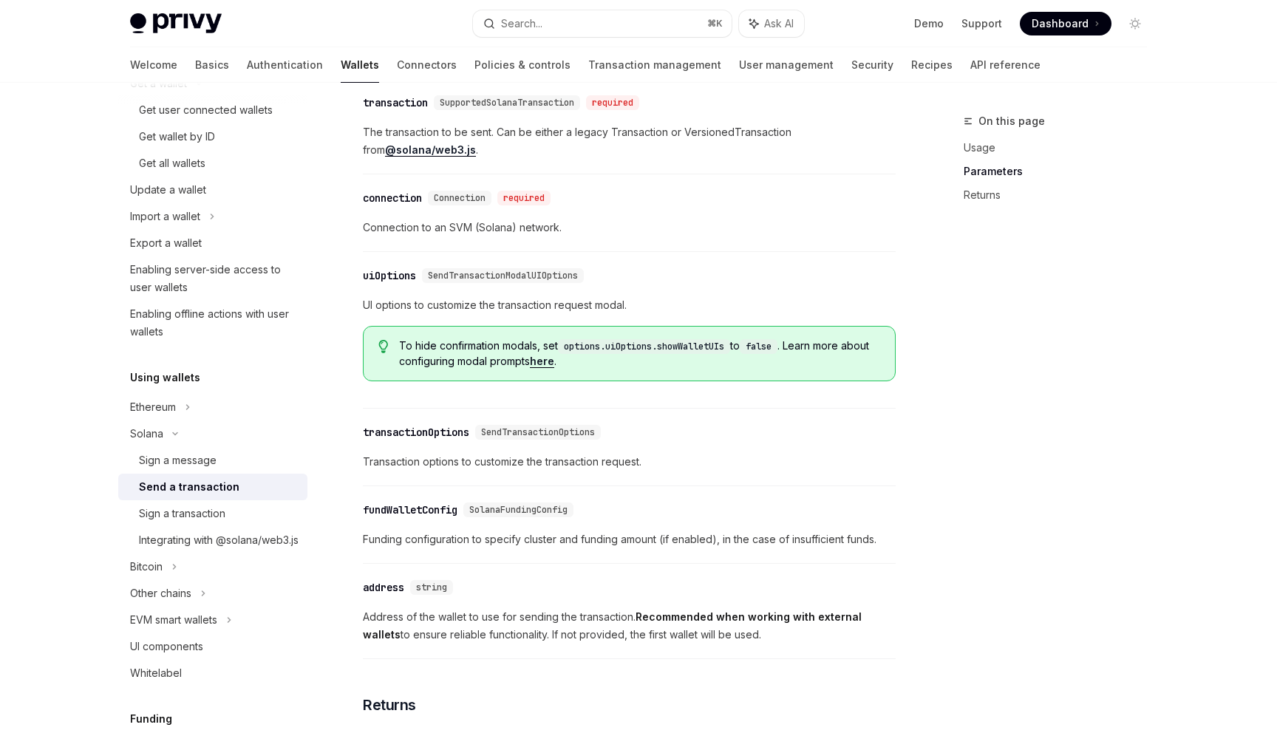
scroll to position [1240, 0]
